Goal: Transaction & Acquisition: Purchase product/service

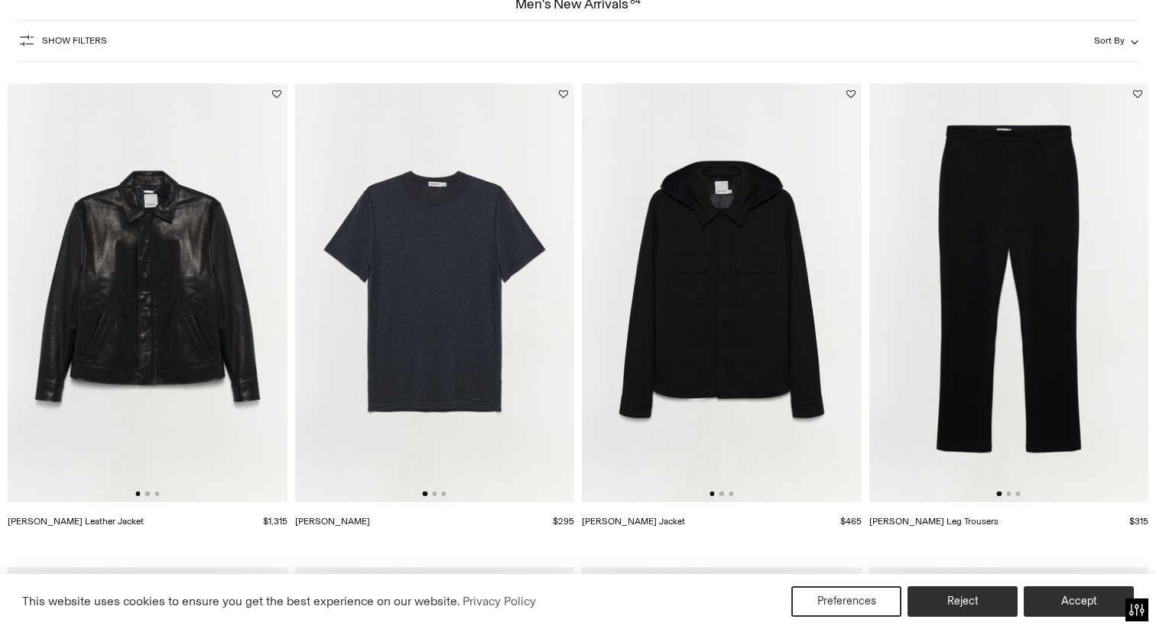
scroll to position [130, 0]
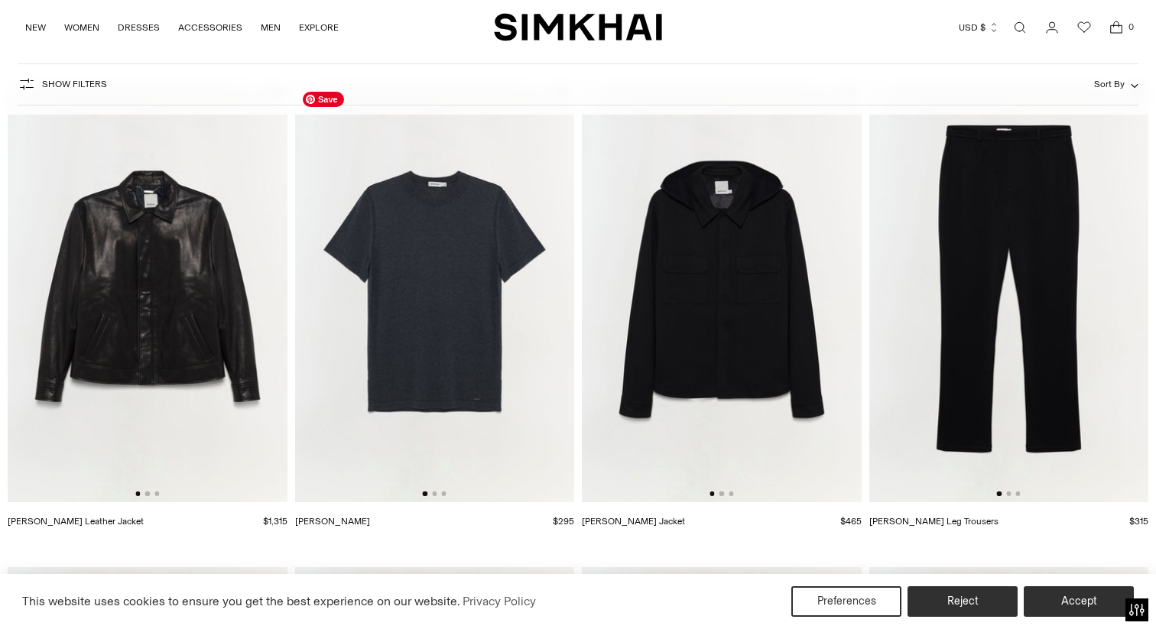
click at [515, 365] on img at bounding box center [435, 292] width 280 height 419
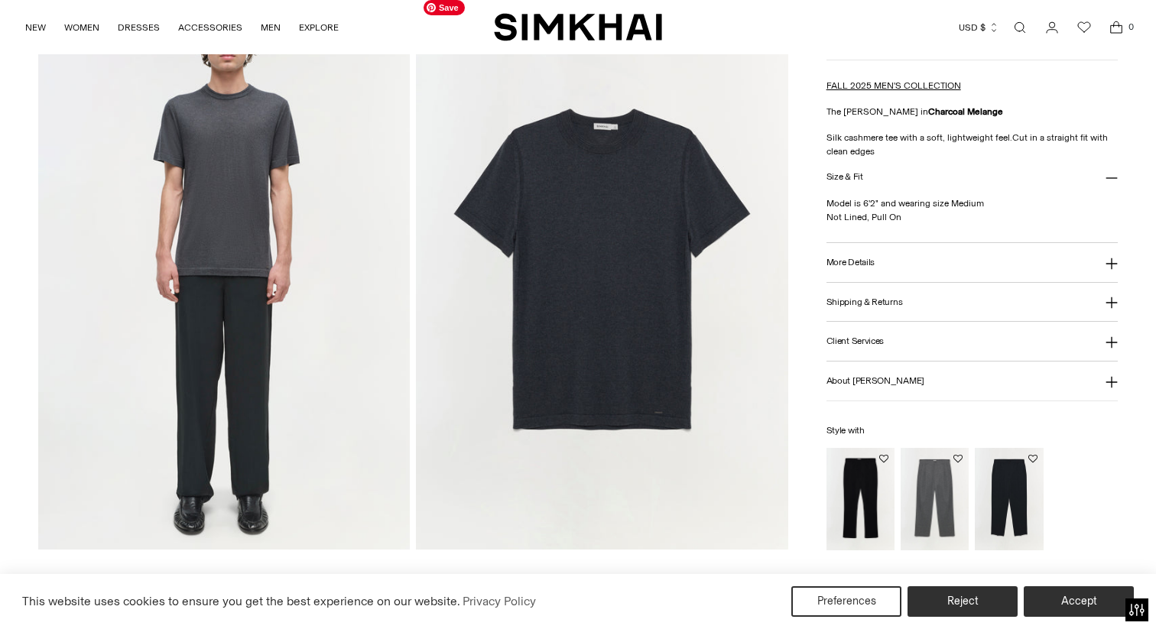
scroll to position [1491, 0]
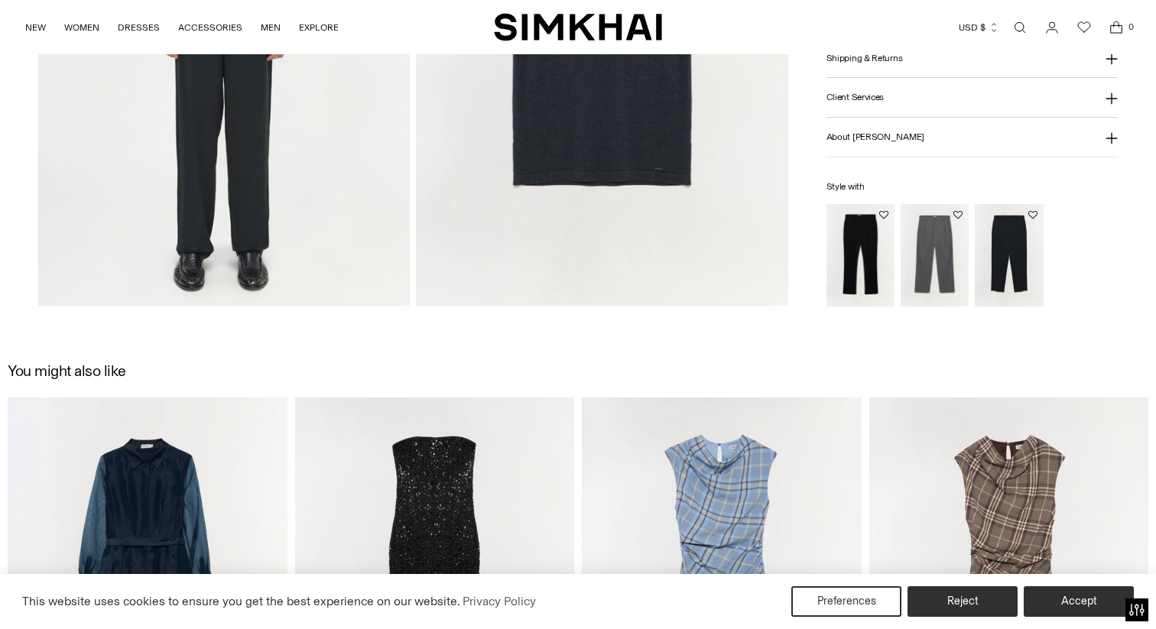
click at [0, 0] on img "Jake Straight Leg Trousers" at bounding box center [0, 0] width 0 height 0
